Goal: Task Accomplishment & Management: Manage account settings

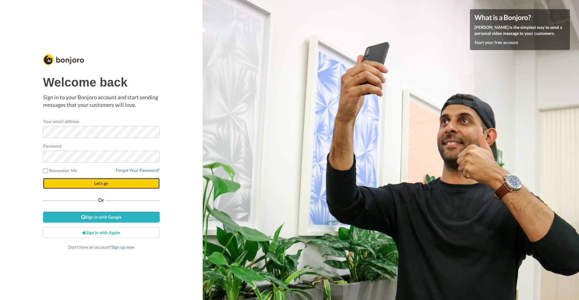
click at [101, 183] on span "Let's go" at bounding box center [101, 182] width 14 height 5
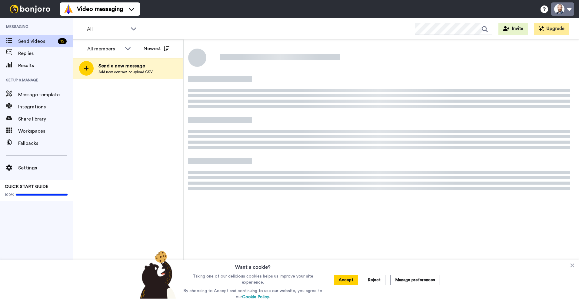
click at [563, 9] on button at bounding box center [562, 8] width 23 height 13
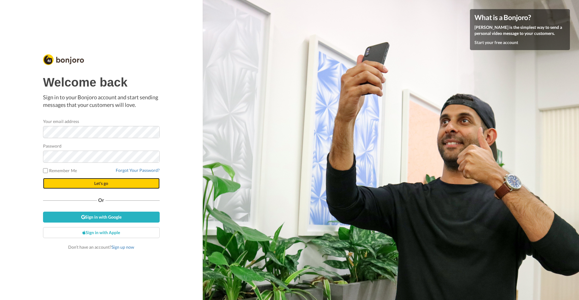
click at [101, 183] on span "Let's go" at bounding box center [101, 182] width 14 height 5
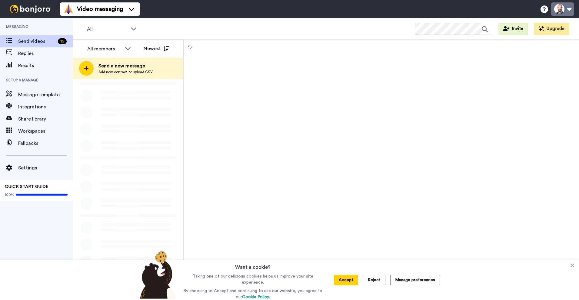
click at [563, 9] on button at bounding box center [562, 8] width 23 height 13
